Goal: Information Seeking & Learning: Learn about a topic

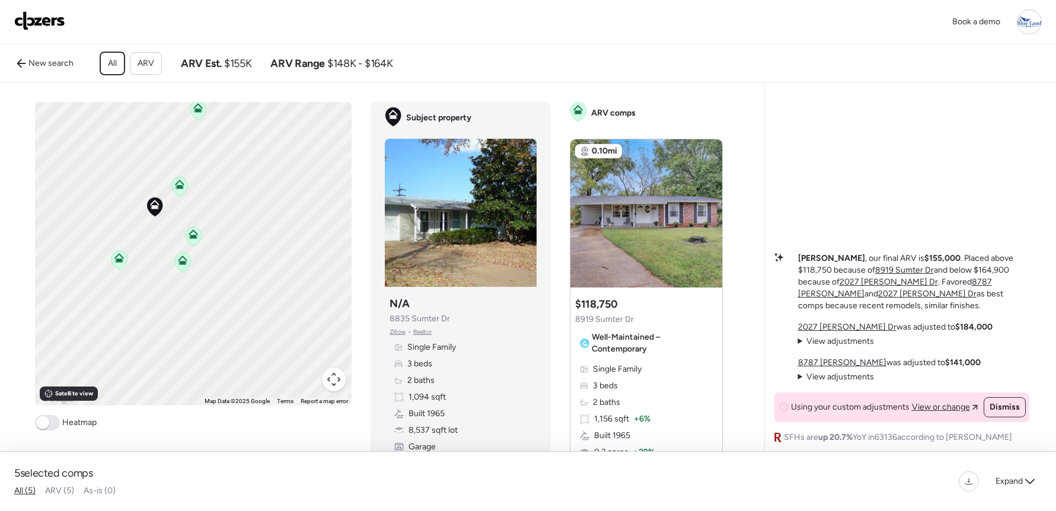
drag, startPoint x: 227, startPoint y: 294, endPoint x: 244, endPoint y: 218, distance: 78.0
click at [244, 218] on div "To activate drag with keyboard, press Alt + Enter. Once in keyboard drag state,…" at bounding box center [193, 254] width 317 height 304
click at [184, 159] on icon at bounding box center [187, 153] width 9 height 9
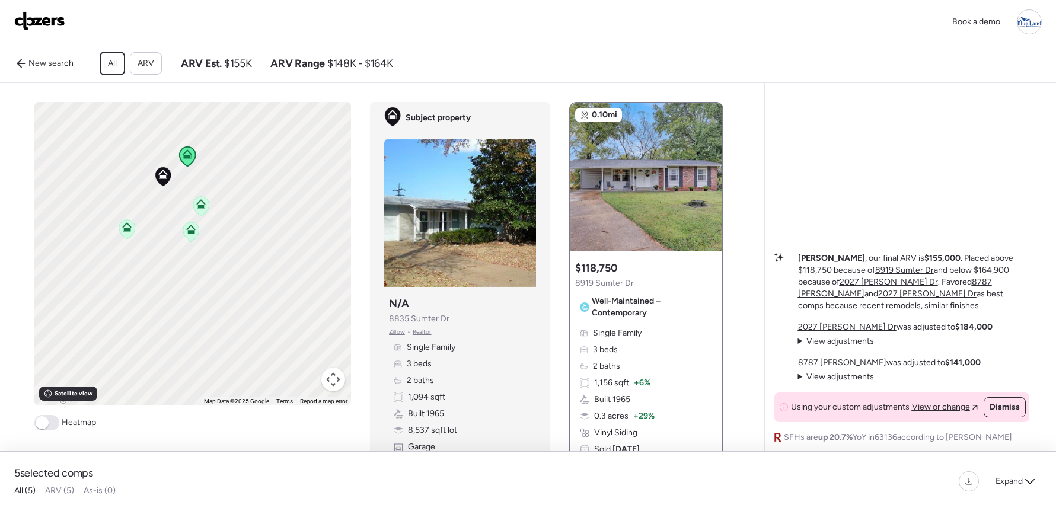
click at [197, 205] on icon at bounding box center [200, 201] width 9 height 5
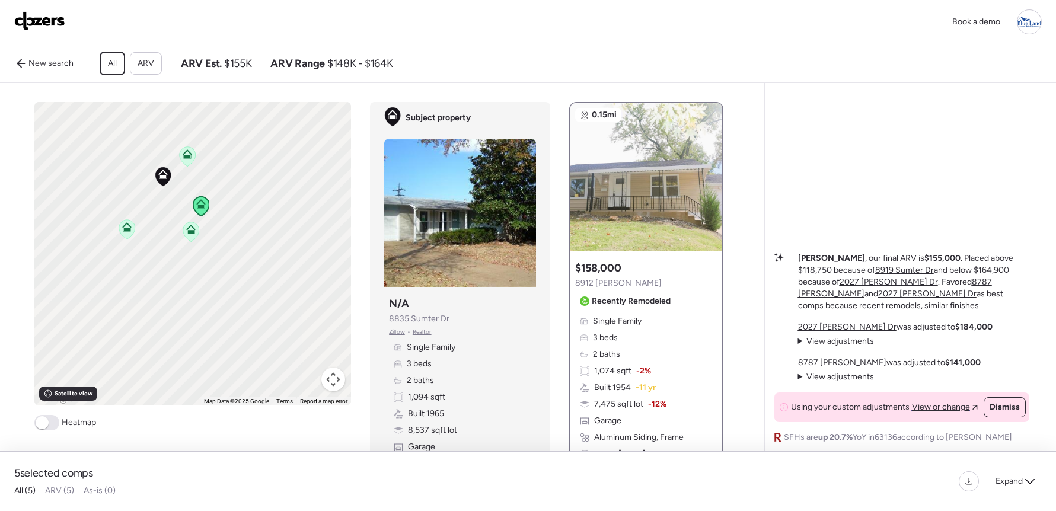
click at [192, 238] on icon at bounding box center [191, 232] width 16 height 20
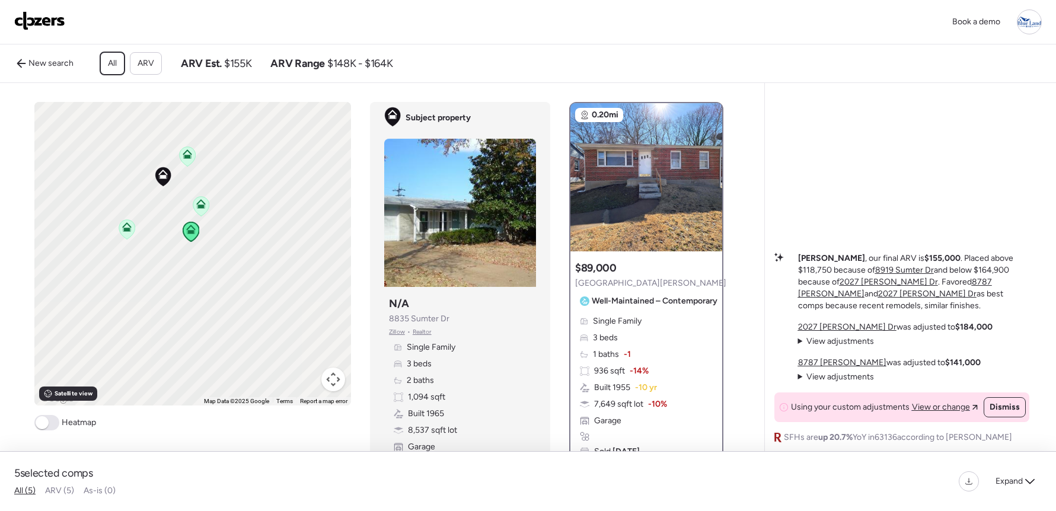
click at [122, 228] on icon at bounding box center [126, 224] width 9 height 5
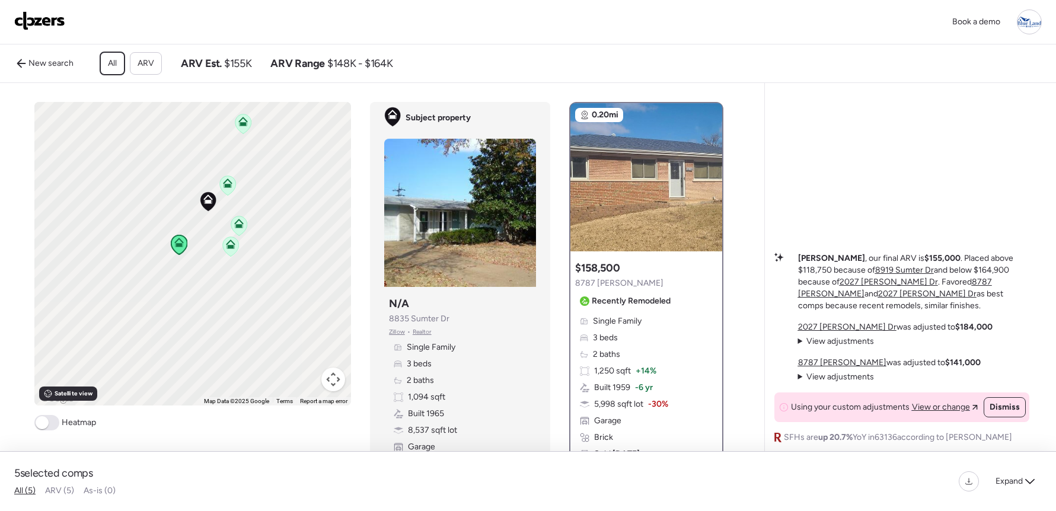
click at [224, 187] on icon at bounding box center [228, 186] width 8 height 4
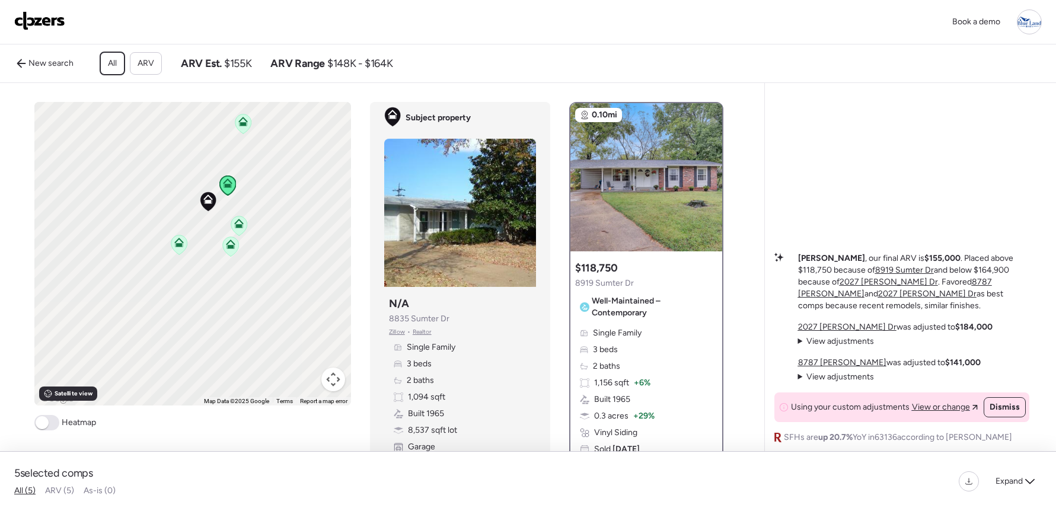
click at [238, 236] on icon at bounding box center [239, 226] width 16 height 20
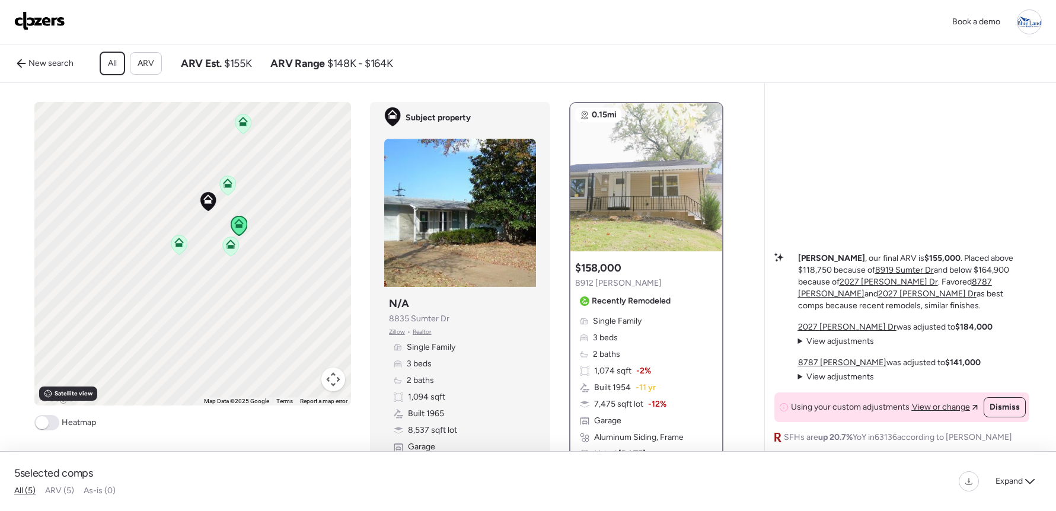
click at [228, 248] on icon at bounding box center [231, 247] width 8 height 4
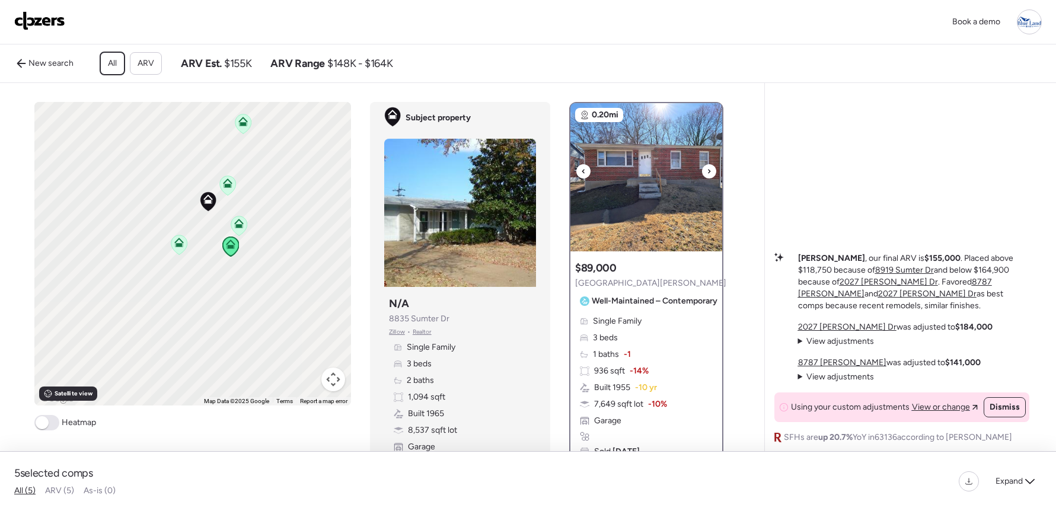
click at [702, 188] on img at bounding box center [647, 177] width 152 height 148
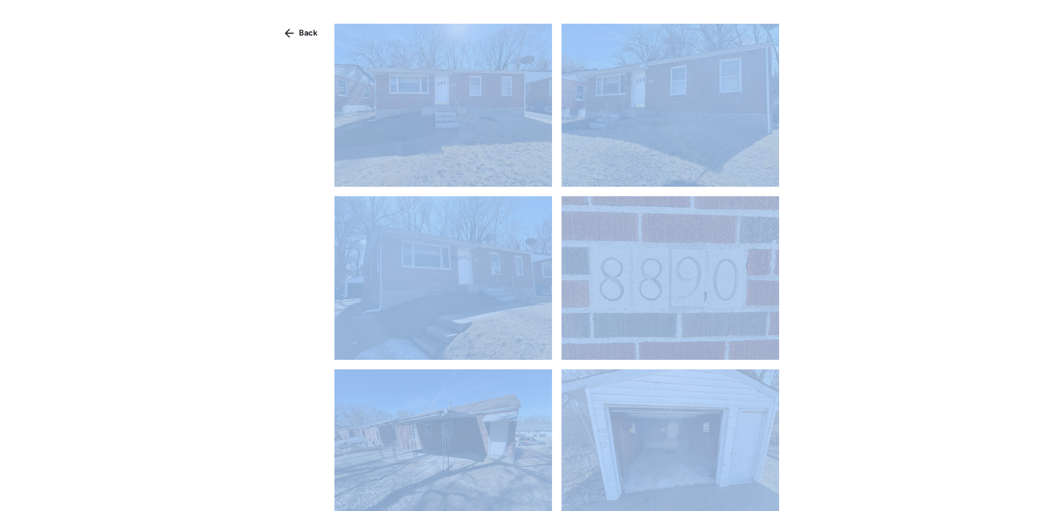
click at [702, 188] on div at bounding box center [556, 267] width 445 height 487
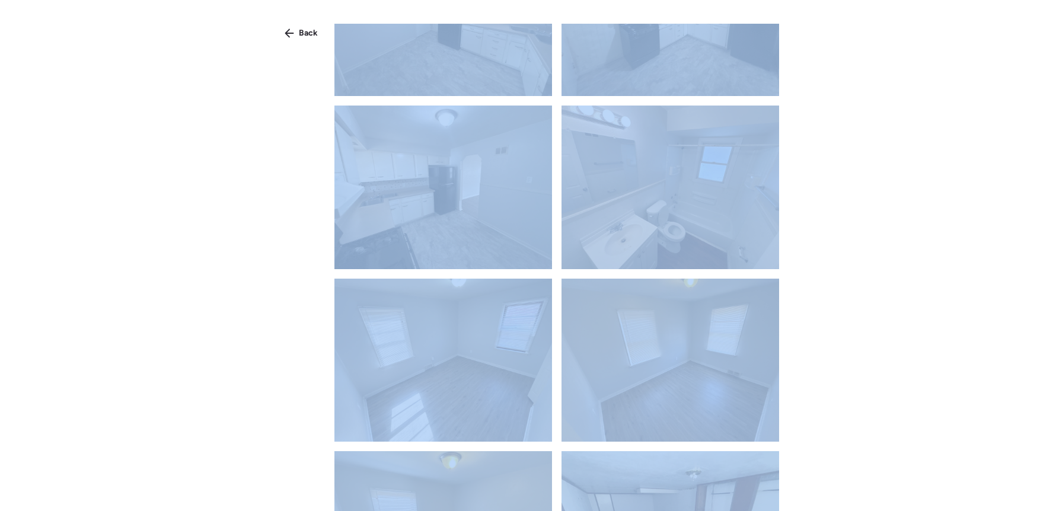
scroll to position [1028, 0]
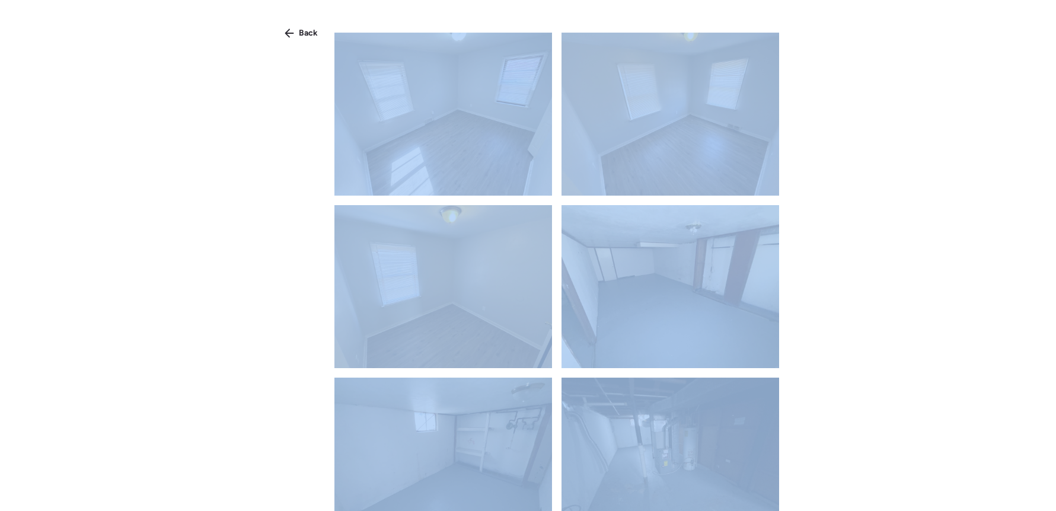
click at [646, 256] on img at bounding box center [671, 286] width 218 height 163
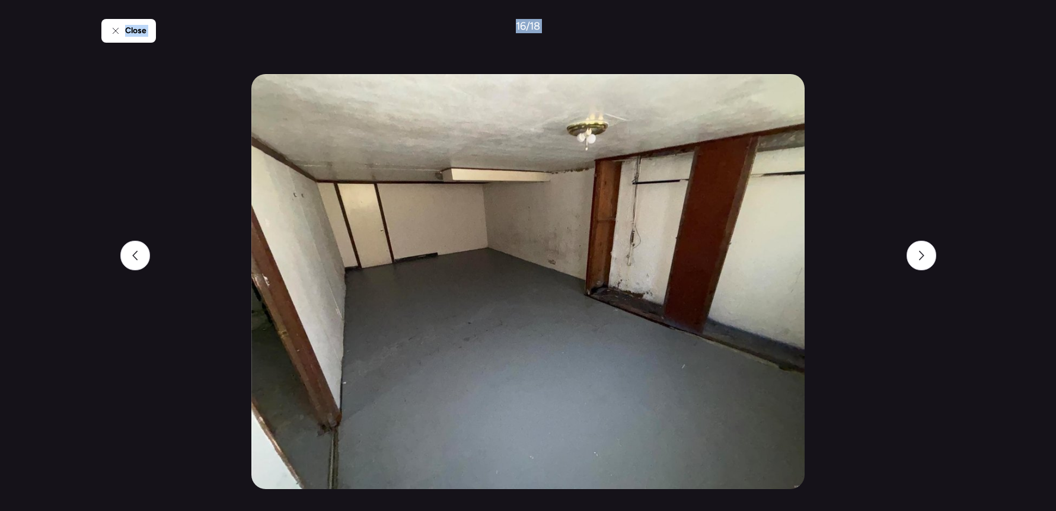
scroll to position [2, 0]
click at [921, 253] on icon at bounding box center [921, 255] width 5 height 9
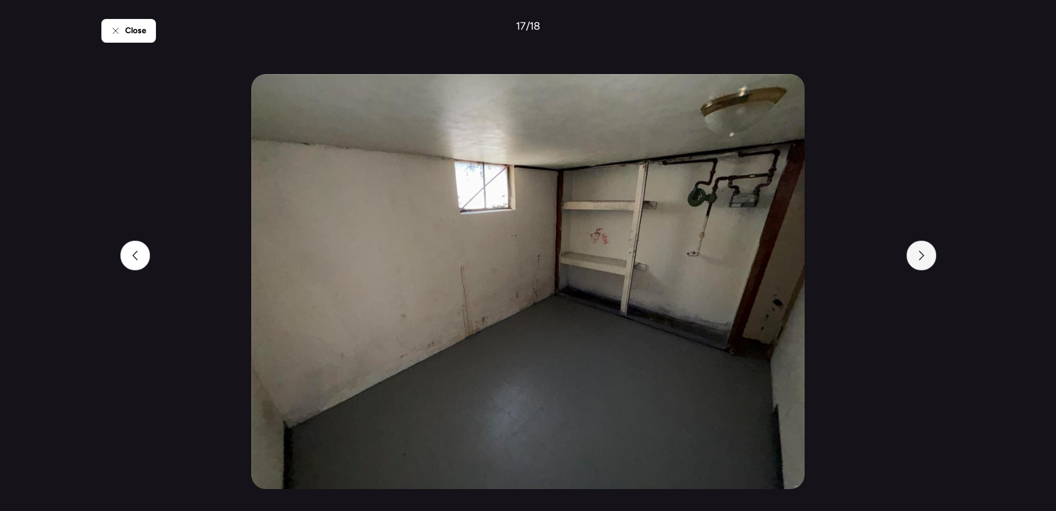
click at [921, 253] on icon at bounding box center [921, 255] width 5 height 9
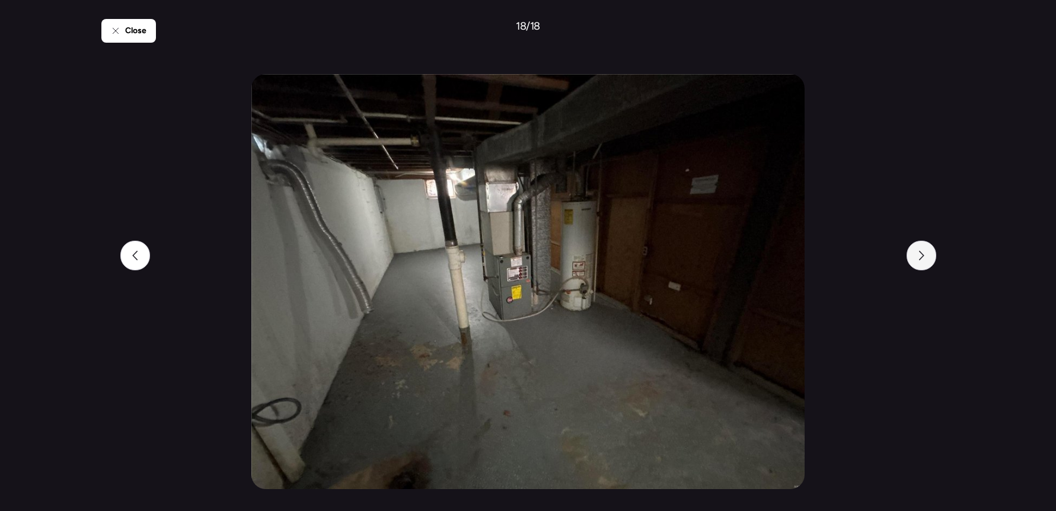
click at [921, 253] on icon at bounding box center [921, 255] width 5 height 9
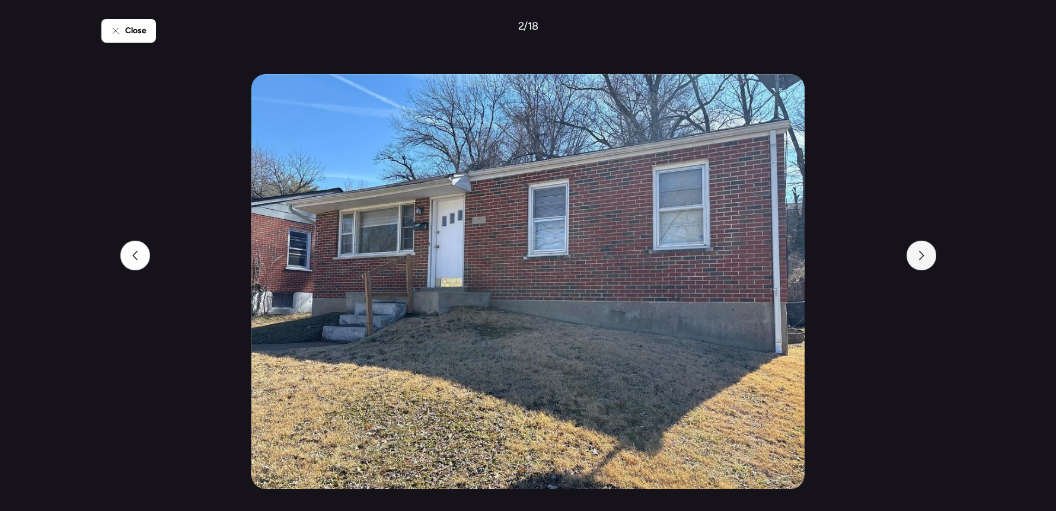
click at [921, 253] on icon at bounding box center [921, 255] width 5 height 9
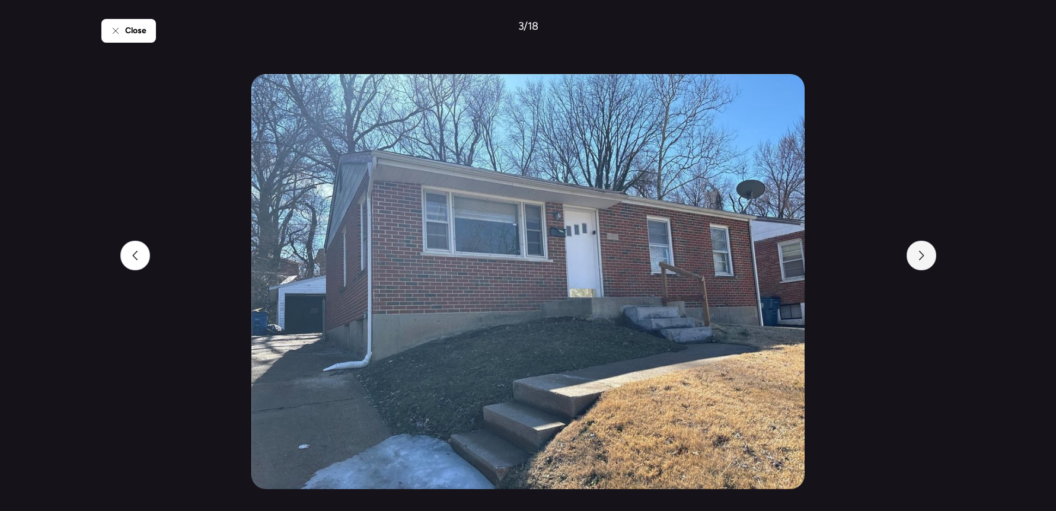
click at [921, 253] on icon at bounding box center [921, 255] width 5 height 9
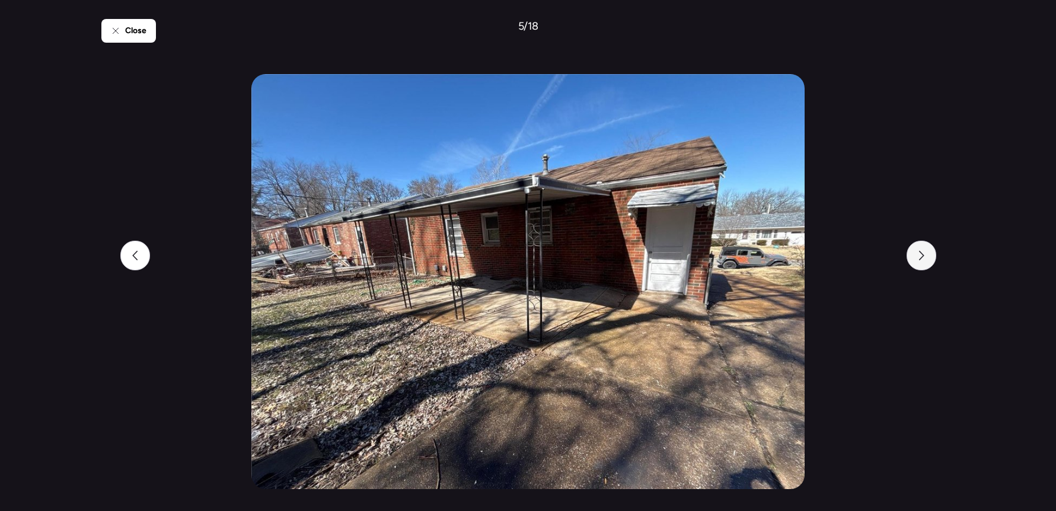
click at [921, 253] on icon at bounding box center [921, 255] width 5 height 9
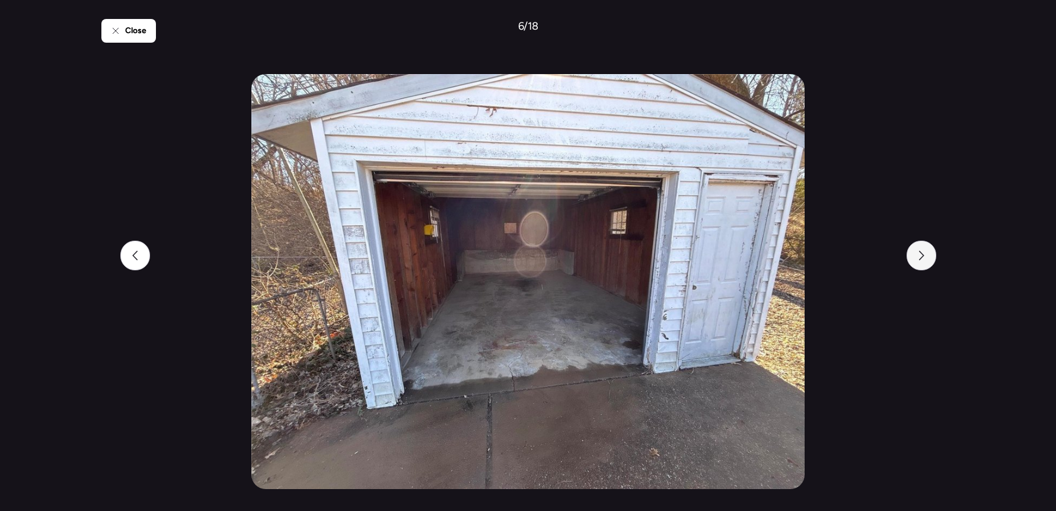
click at [921, 253] on icon at bounding box center [921, 255] width 5 height 9
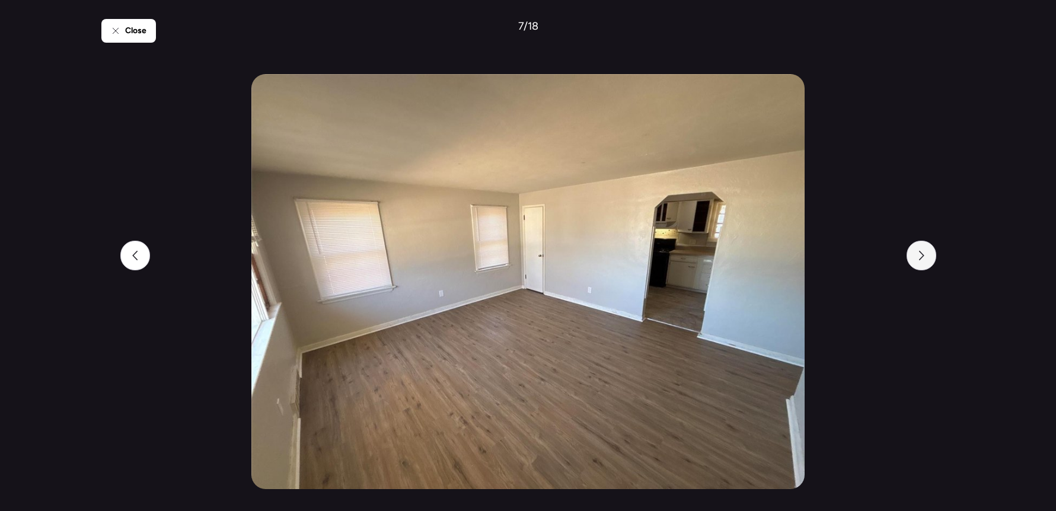
click at [921, 253] on icon at bounding box center [921, 255] width 5 height 9
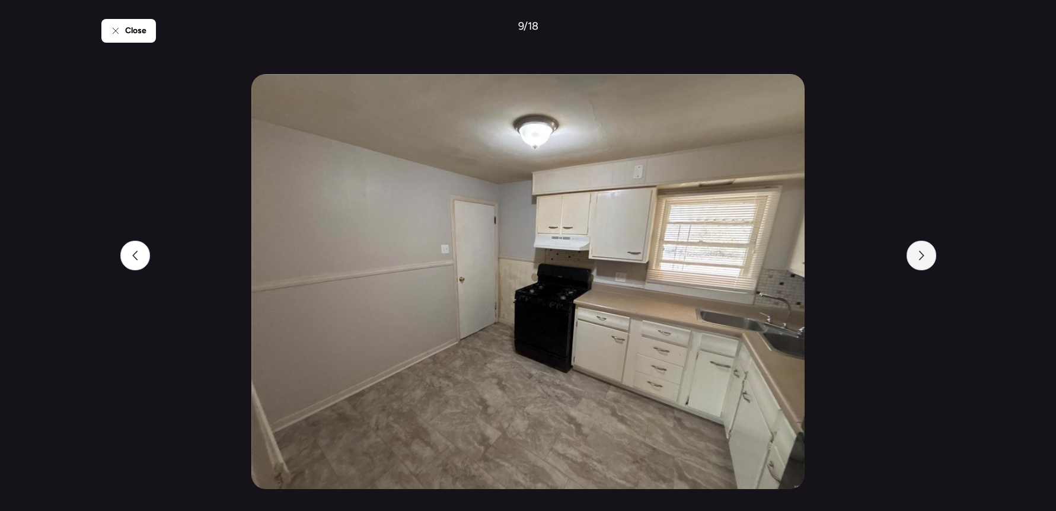
click at [921, 253] on icon at bounding box center [921, 255] width 5 height 9
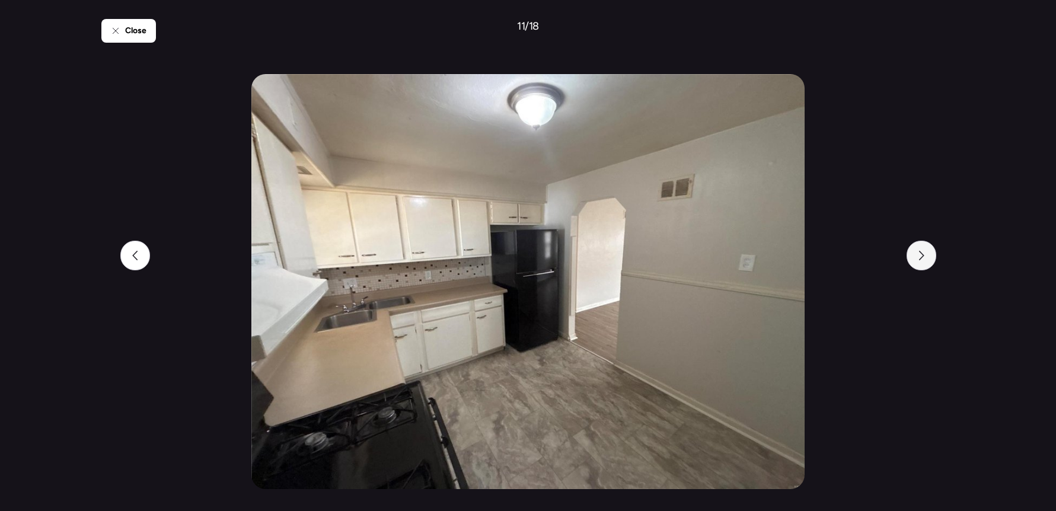
click at [921, 253] on icon at bounding box center [921, 255] width 5 height 9
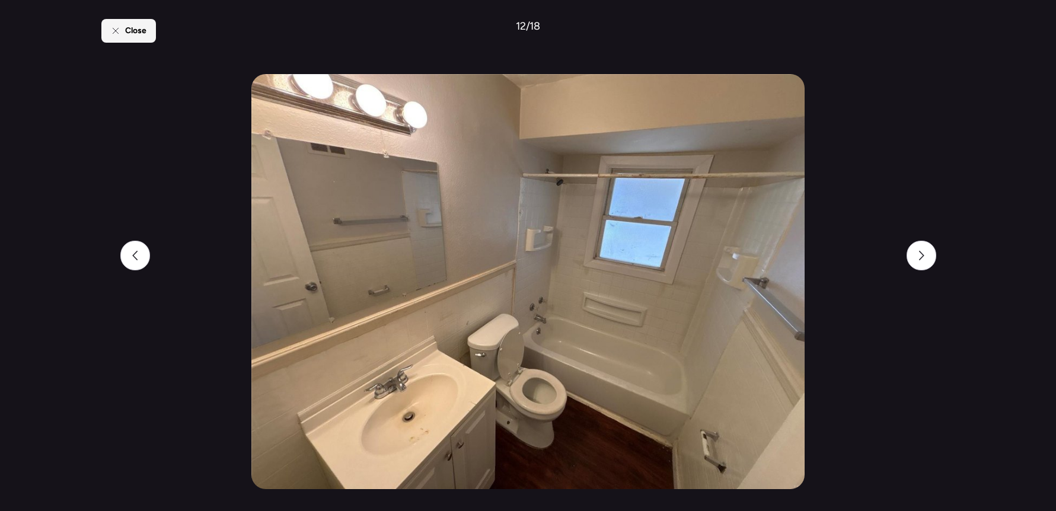
click at [143, 31] on span "Close" at bounding box center [135, 31] width 21 height 12
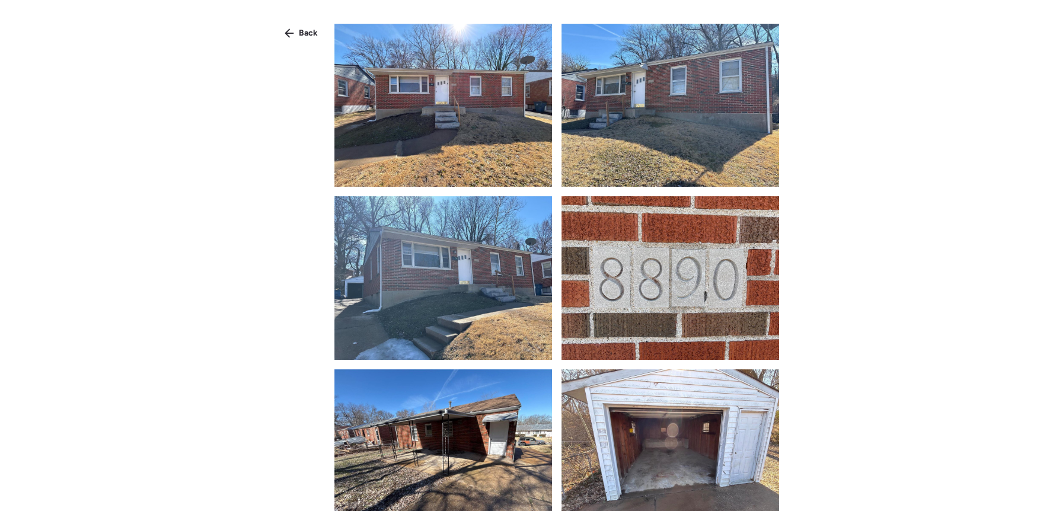
scroll to position [0, 0]
click at [301, 35] on span "Back" at bounding box center [308, 33] width 19 height 12
